Goal: Communication & Community: Answer question/provide support

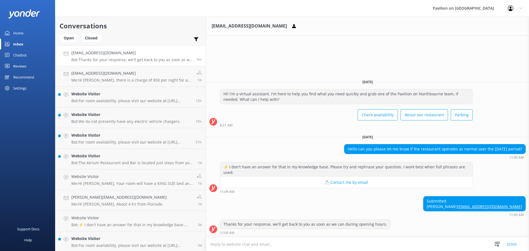
click at [206, 247] on textarea at bounding box center [367, 245] width 323 height 14
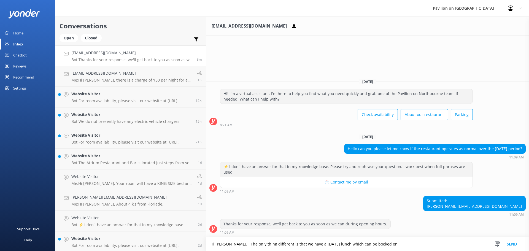
click at [265, 243] on textarea "Hi Bronwyn, The only thing different is that we have a Christmas day lunch whic…" at bounding box center [367, 244] width 323 height 14
paste textarea "https://www.opentable.com/booking/experiences-availability?rid=127730&restref=1…"
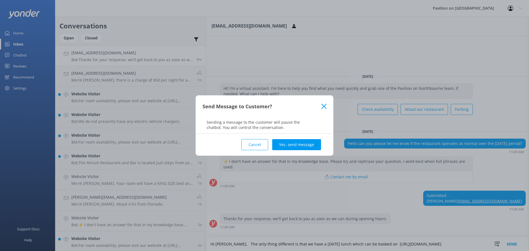
click at [265, 108] on icon at bounding box center [323, 107] width 5 height 6
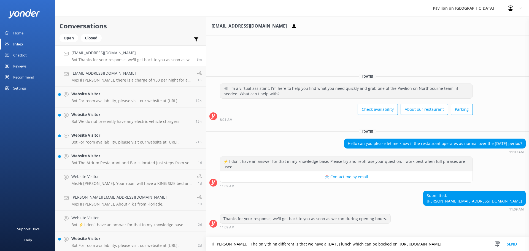
drag, startPoint x: 392, startPoint y: 243, endPoint x: 396, endPoint y: 243, distance: 4.1
click at [265, 243] on textarea "Hi Bronwyn, The only thing different is that we have a Christmas day lunch whic…" at bounding box center [367, 244] width 323 height 14
type textarea "Hi Bronwyn, The only thing different is that we have a Christmas day lunch whic…"
click at [265, 242] on button "Send" at bounding box center [512, 244] width 21 height 14
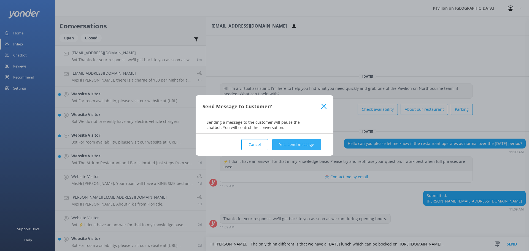
click at [265, 144] on button "Yes, send message" at bounding box center [296, 144] width 49 height 11
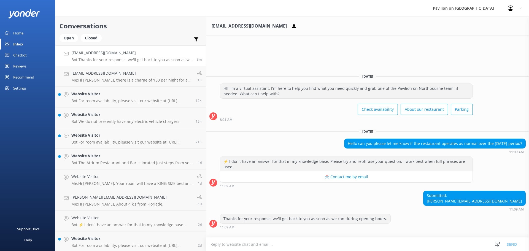
scroll to position [2, 0]
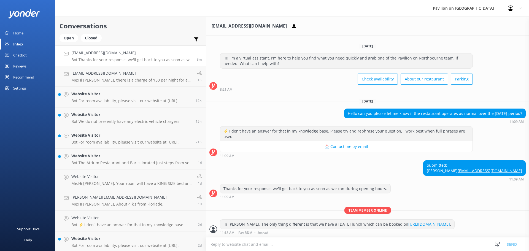
click at [265, 222] on link "https://www.opentable.com/booking/experiences-availability?rid=127730&restref=1…" at bounding box center [430, 224] width 42 height 5
click at [231, 242] on textarea at bounding box center [367, 245] width 323 height 14
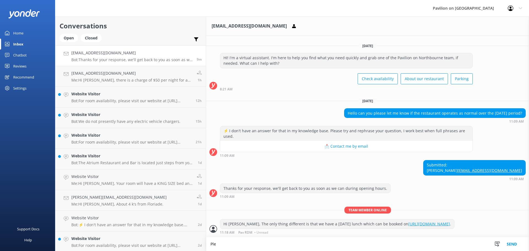
scroll to position [3, 0]
type textarea "Please note that during lunch, only the Christmas day lunch is available. Regul…"
click at [265, 245] on button "Send" at bounding box center [512, 244] width 21 height 14
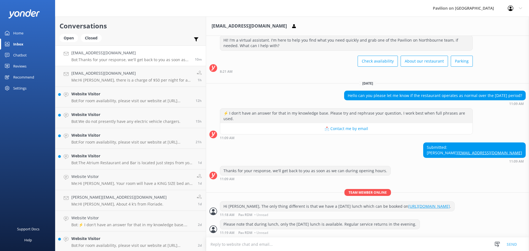
scroll to position [20, 0]
